Goal: Task Accomplishment & Management: Complete application form

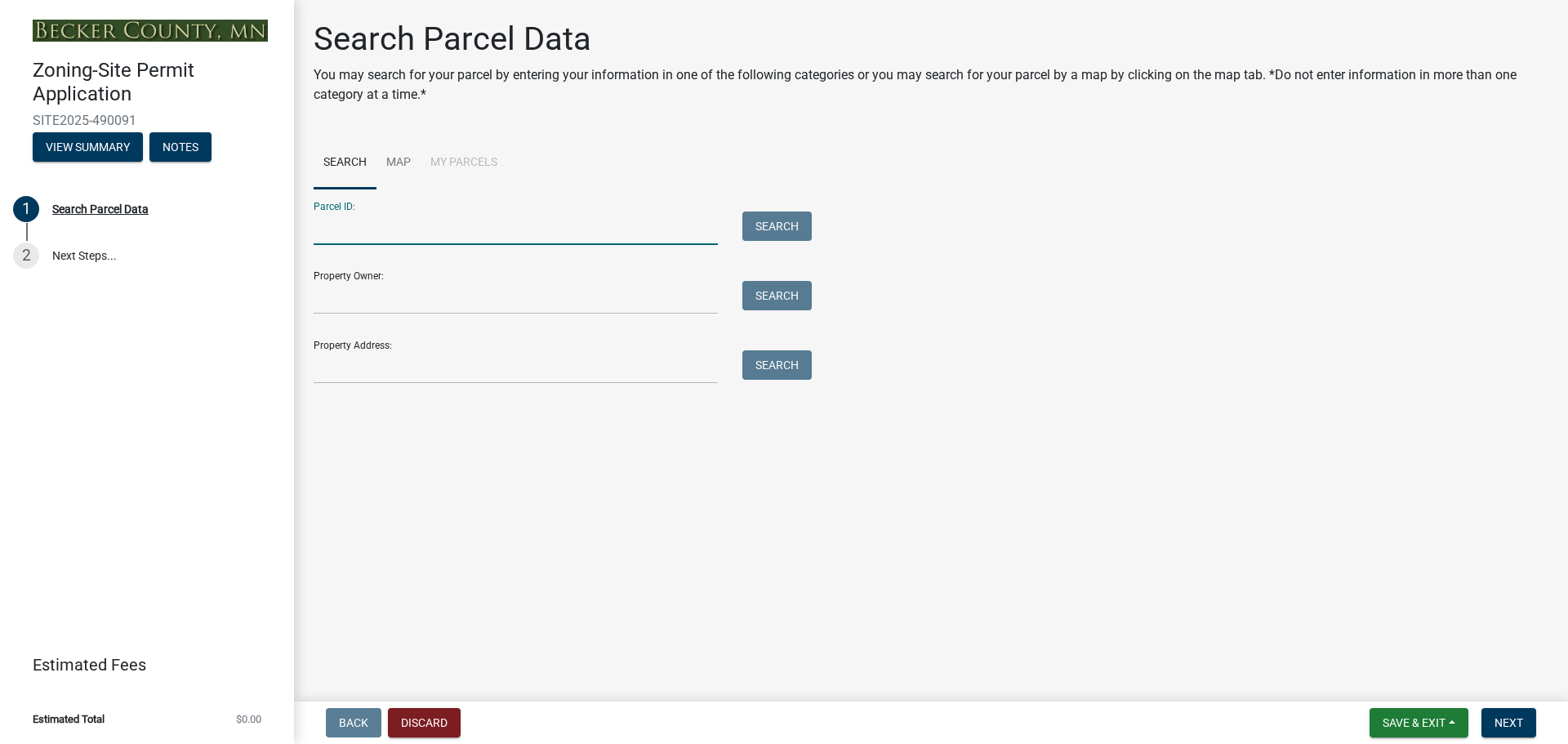
click at [396, 225] on input "Parcel ID:" at bounding box center [516, 229] width 404 height 33
paste input "190674000"
click at [773, 220] on button "Search" at bounding box center [777, 226] width 69 height 29
drag, startPoint x: 337, startPoint y: 222, endPoint x: 350, endPoint y: 224, distance: 13.2
click at [337, 223] on input "190674000" at bounding box center [516, 229] width 404 height 33
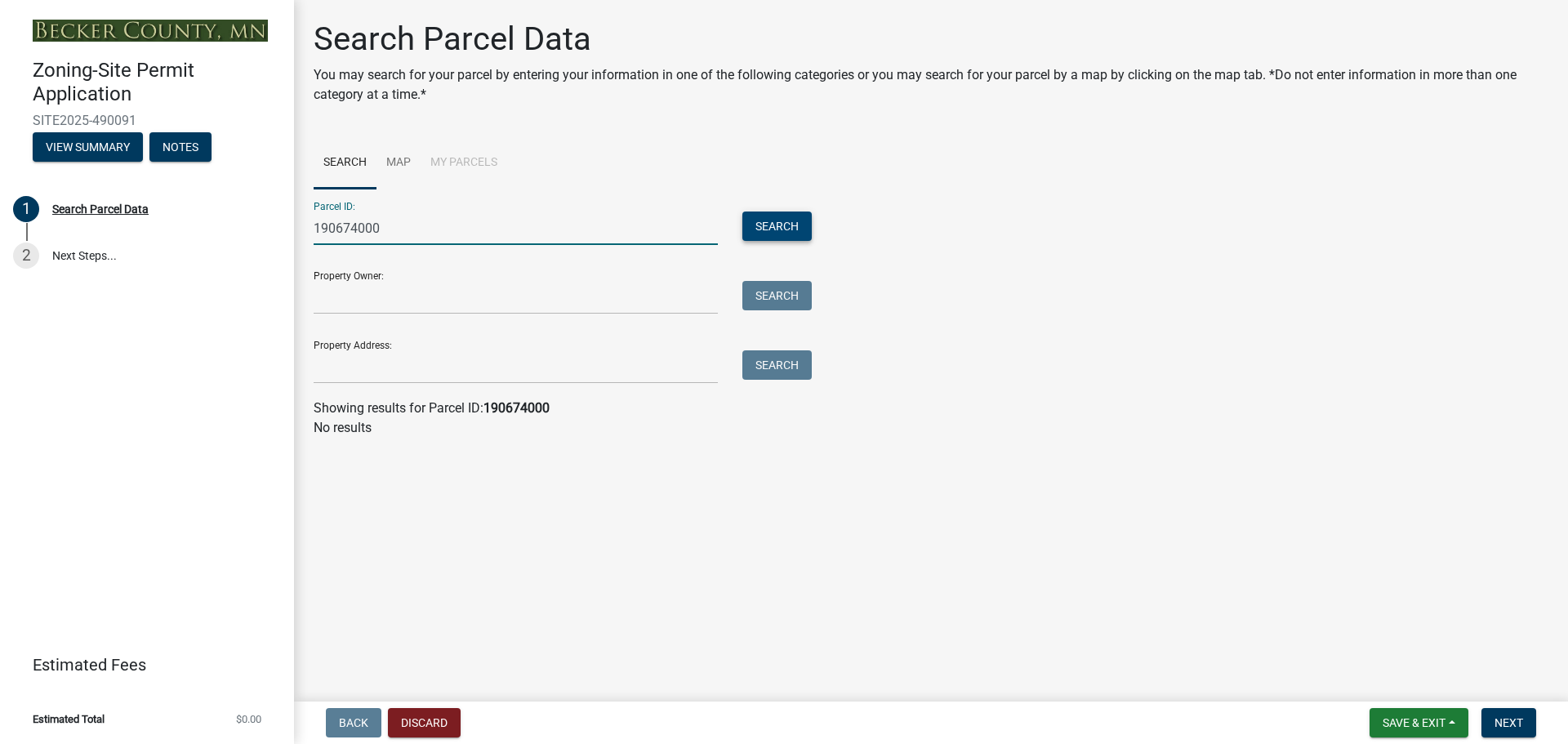
type input "190674000"
click at [751, 230] on button "Search" at bounding box center [777, 226] width 69 height 29
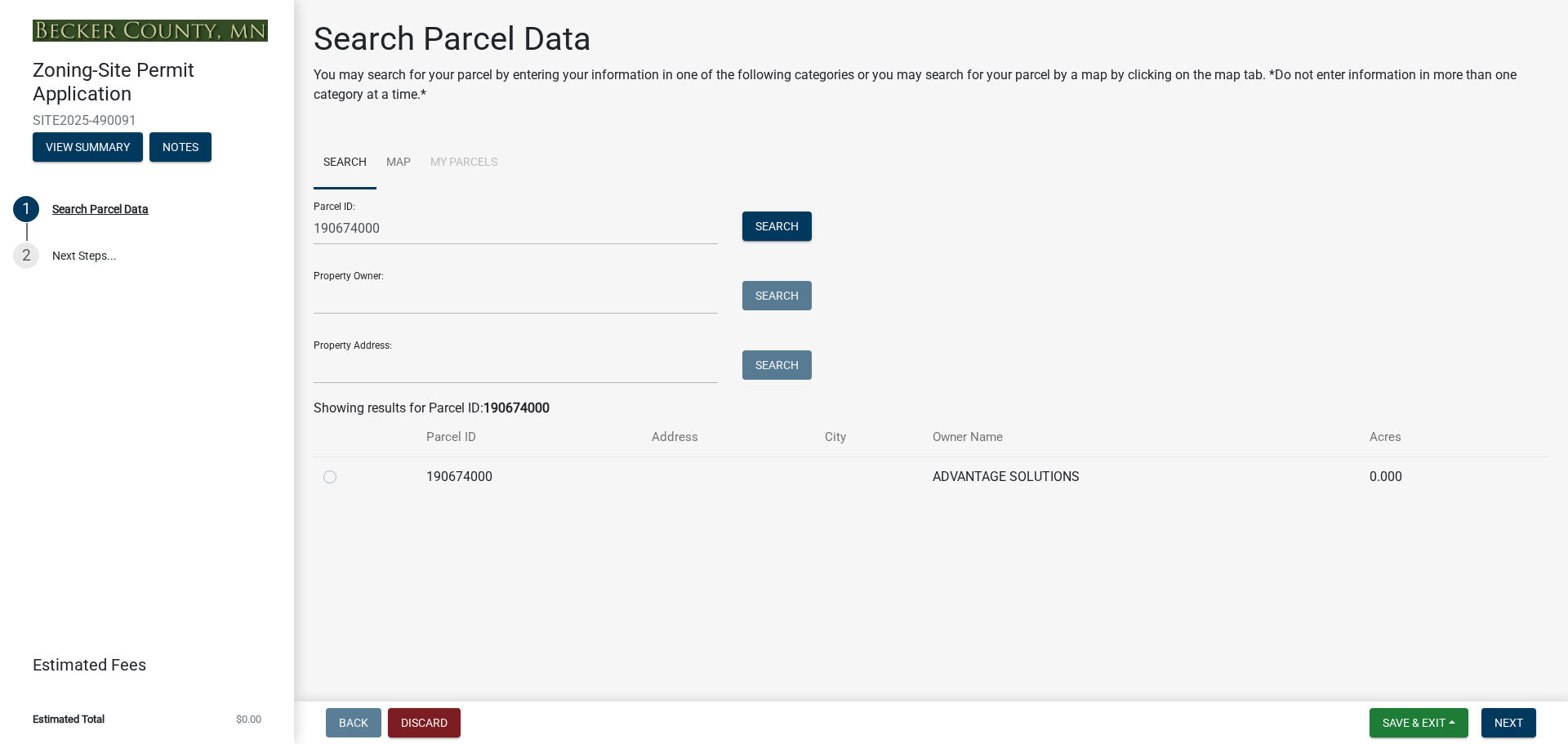
click at [343, 467] on label at bounding box center [343, 467] width 0 height 0
click at [343, 475] on input "radio" at bounding box center [348, 472] width 11 height 11
radio input "true"
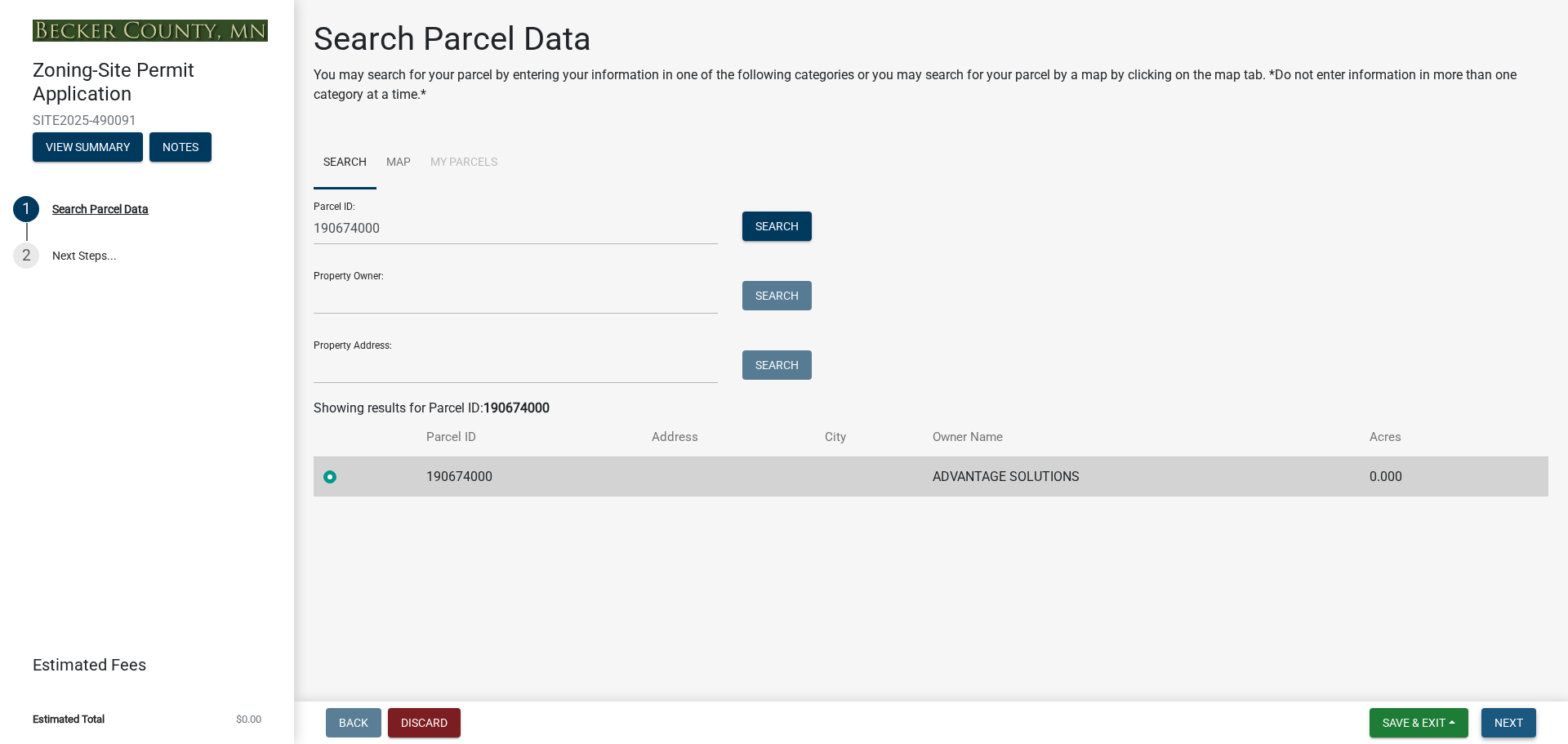
click at [1499, 721] on span "Next" at bounding box center [1508, 723] width 29 height 13
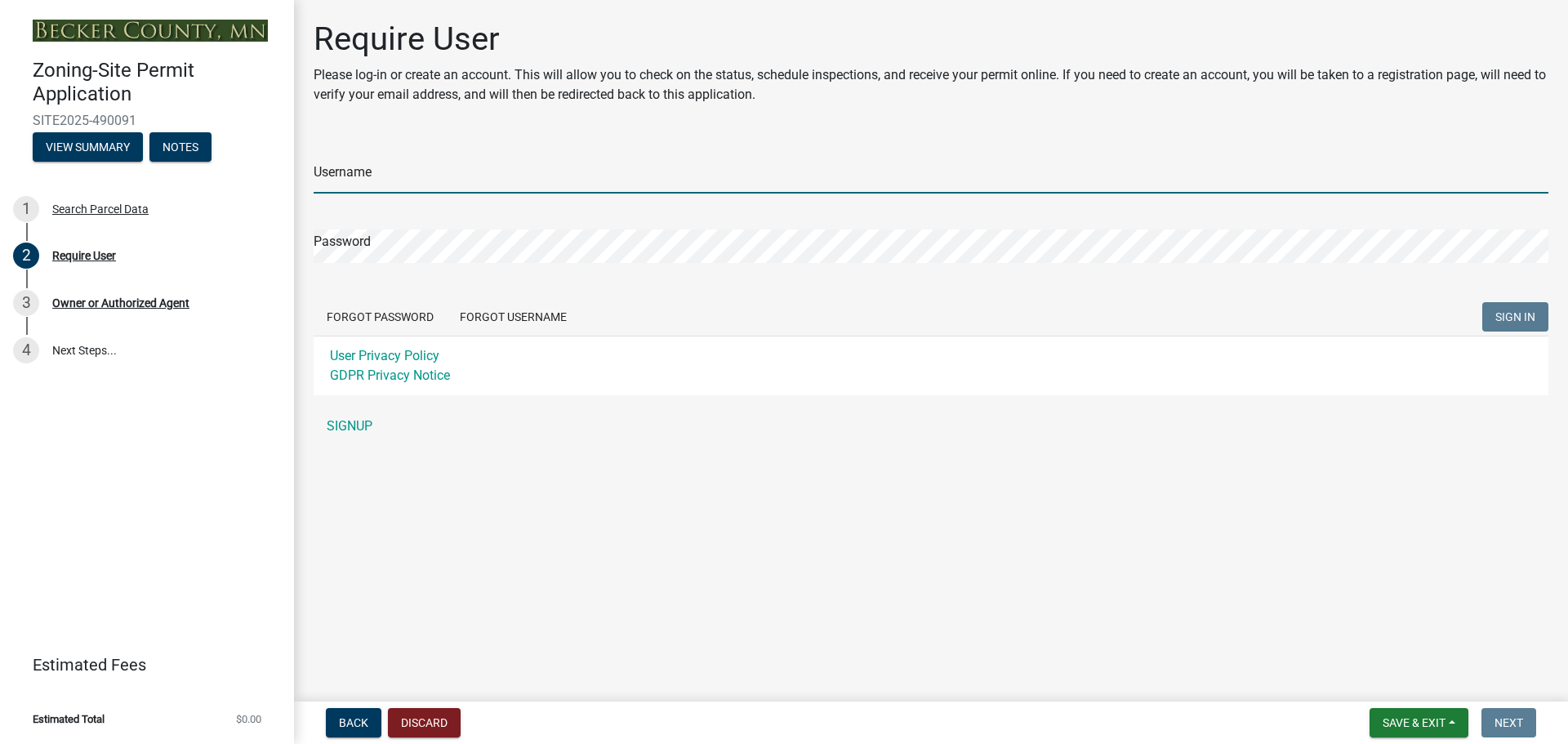
click at [374, 192] on input "Username" at bounding box center [931, 177] width 1235 height 33
click at [356, 425] on div "Username Password Forgot Password Forgot Username SIGN IN User Privacy Policy G…" at bounding box center [931, 290] width 1235 height 306
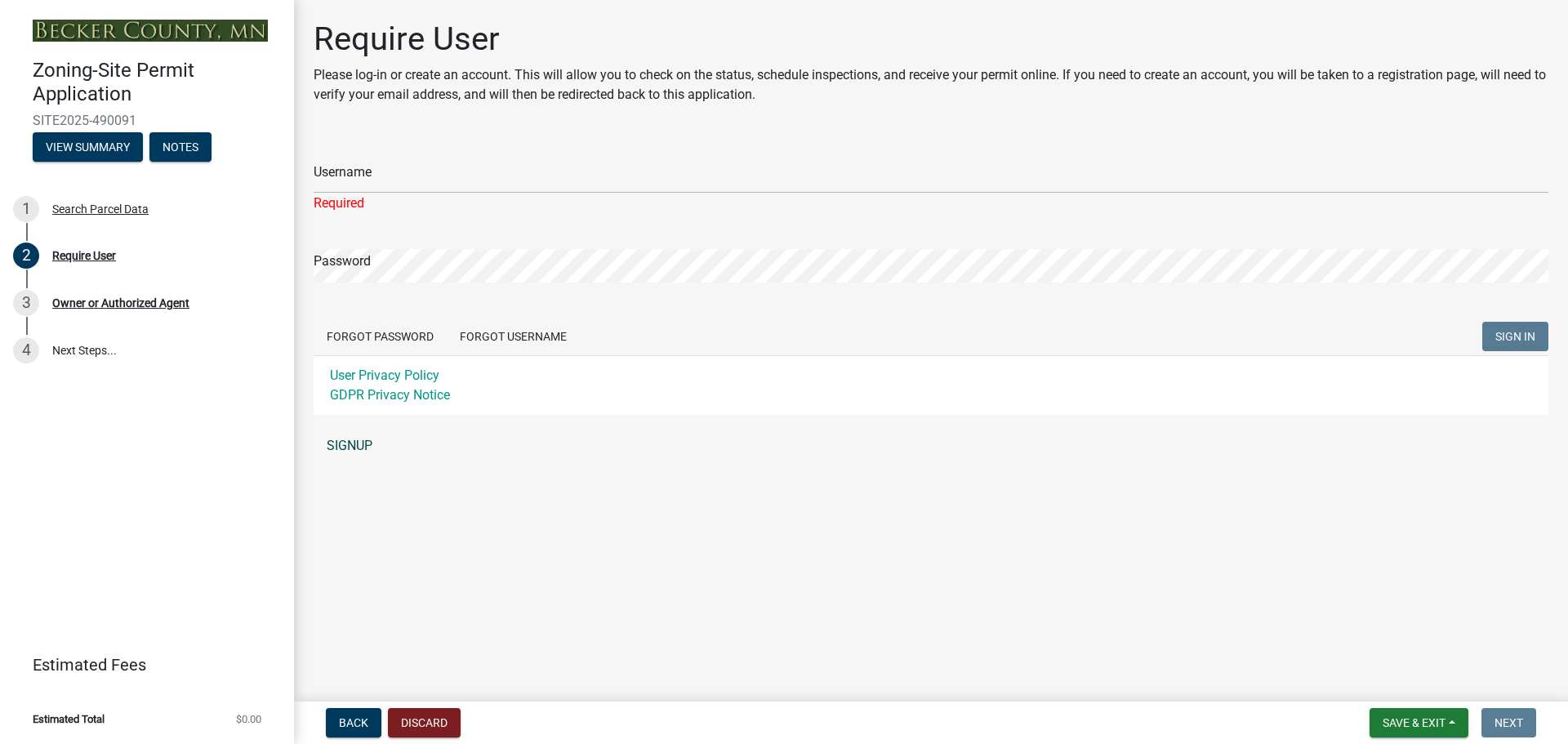
click at [359, 440] on link "SIGNUP" at bounding box center [931, 446] width 1235 height 33
